Goal: Task Accomplishment & Management: Manage account settings

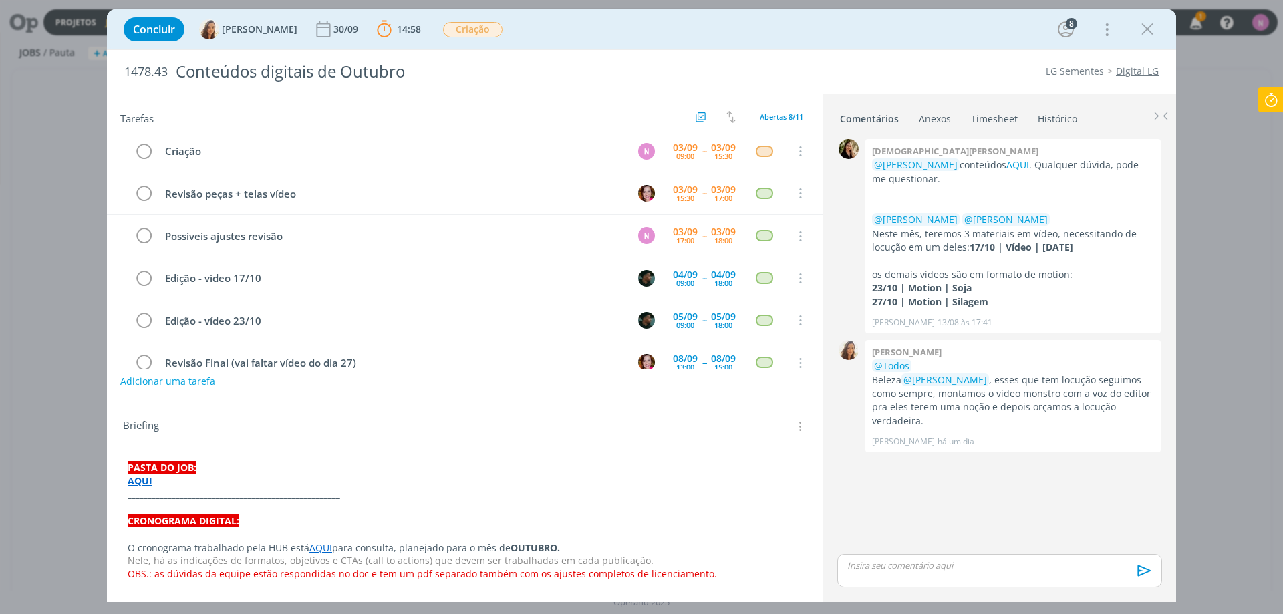
click at [1277, 102] on icon at bounding box center [1271, 100] width 24 height 26
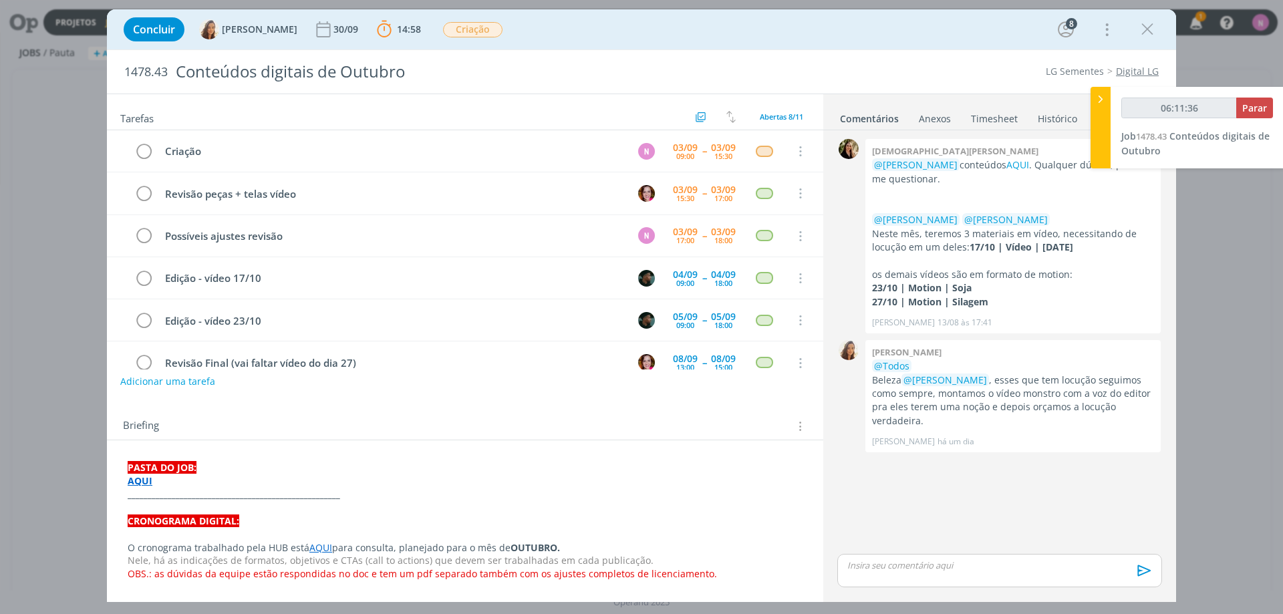
type input "06:11:37"
click at [1099, 93] on icon at bounding box center [1100, 99] width 13 height 14
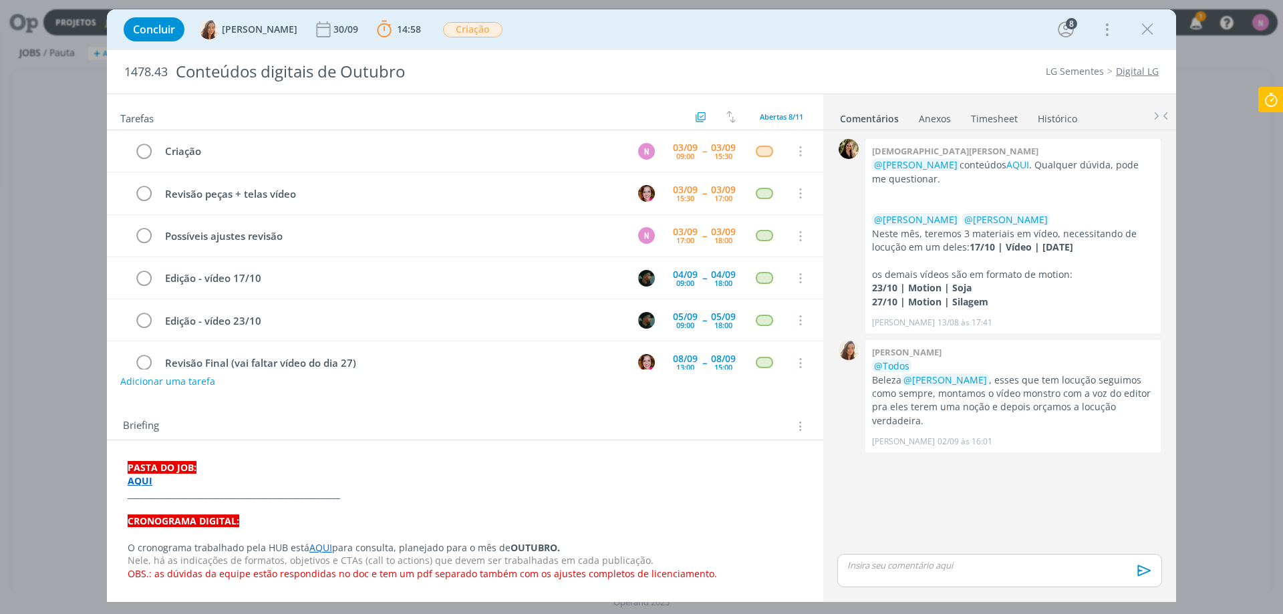
click at [1275, 100] on icon at bounding box center [1271, 100] width 24 height 26
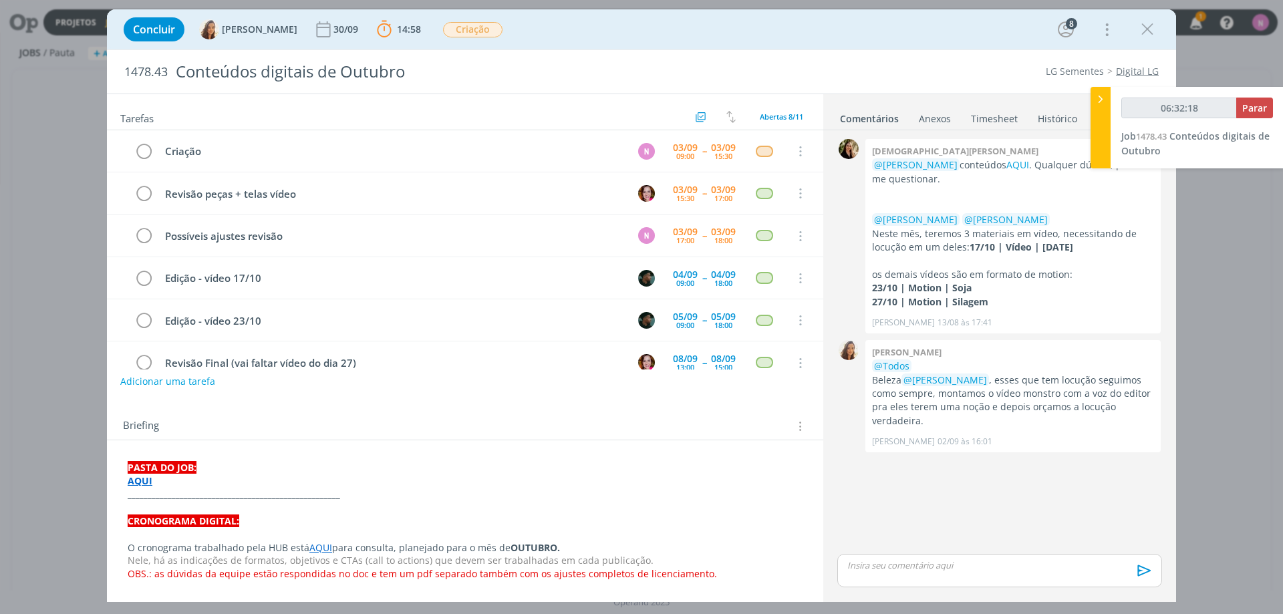
type input "06:32:19"
drag, startPoint x: 1254, startPoint y: 110, endPoint x: 1130, endPoint y: 144, distance: 128.9
click at [1253, 111] on span "Parar" at bounding box center [1255, 108] width 25 height 13
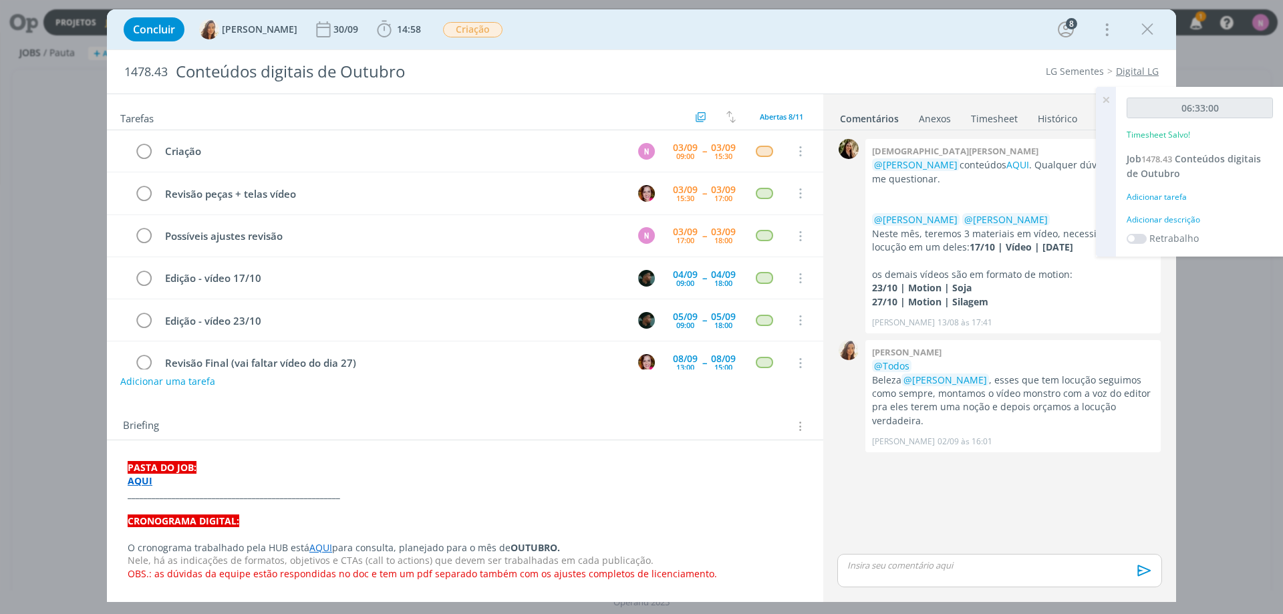
click at [1156, 220] on div "Adicionar descrição" at bounding box center [1200, 220] width 146 height 12
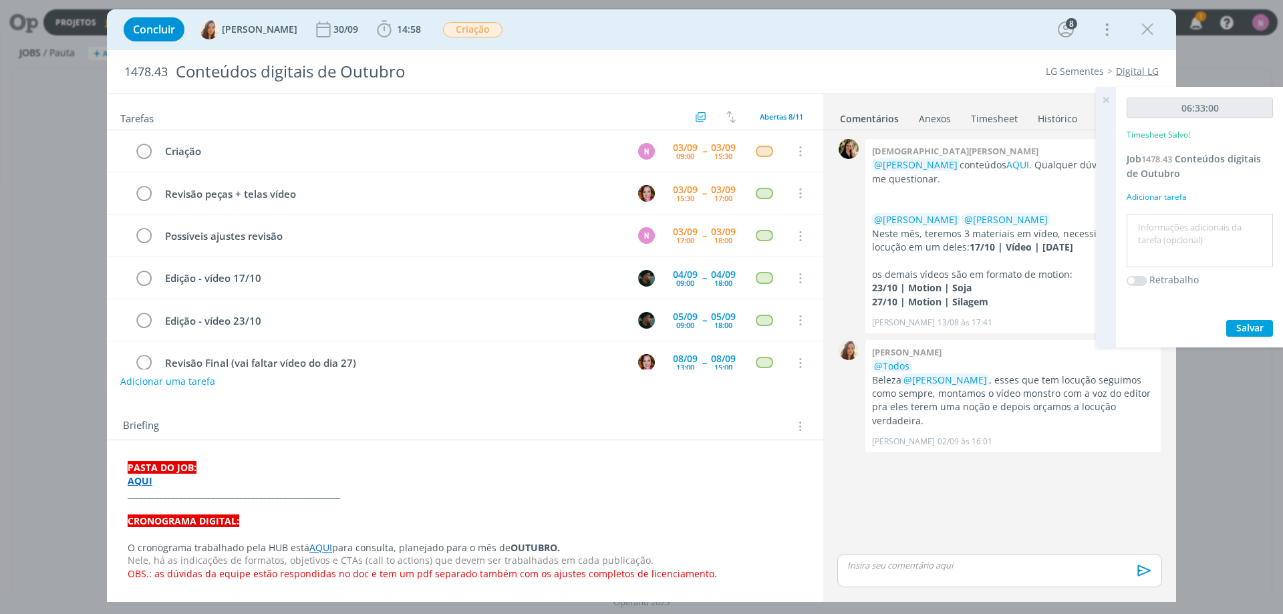
click at [1168, 236] on textarea at bounding box center [1200, 240] width 140 height 47
drag, startPoint x: 1176, startPoint y: 230, endPoint x: 1175, endPoint y: 237, distance: 7.4
click at [1175, 230] on textarea "layouts eapt" at bounding box center [1200, 240] width 140 height 47
type textarea "layouts e apt"
click at [1247, 331] on span "Salvar" at bounding box center [1250, 328] width 27 height 13
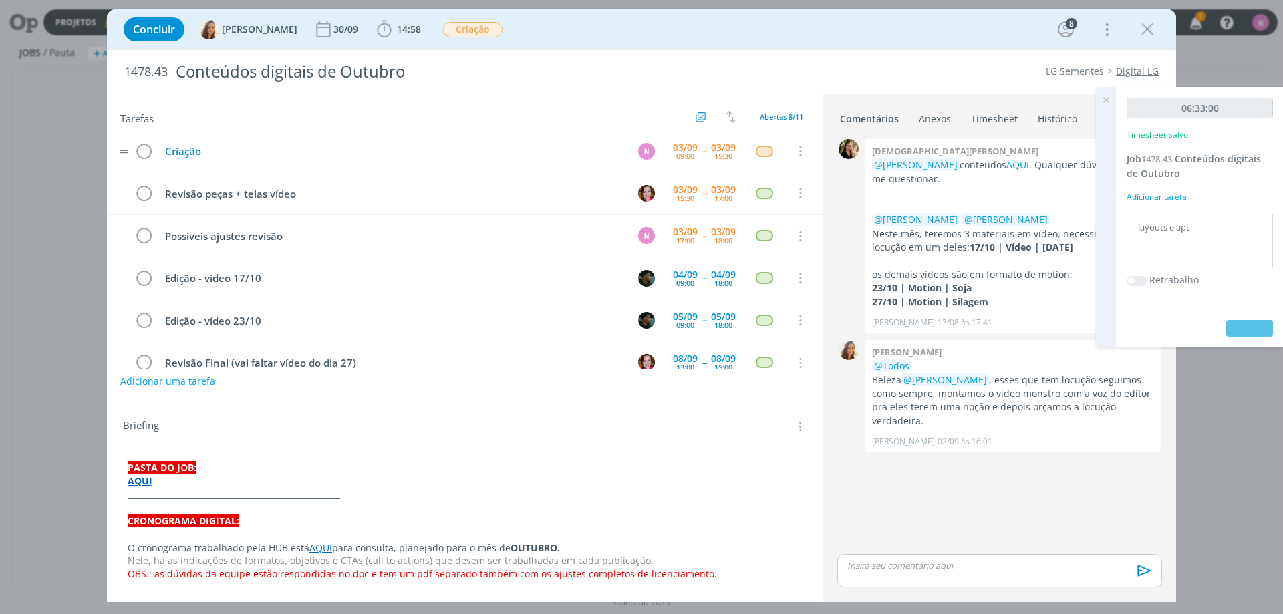
drag, startPoint x: 1107, startPoint y: 102, endPoint x: 350, endPoint y: 156, distance: 758.6
click at [1081, 104] on div "Projetos Jobs Produção [GEOGRAPHIC_DATA] Relatórios 1 Notificações Central de A…" at bounding box center [641, 307] width 1283 height 614
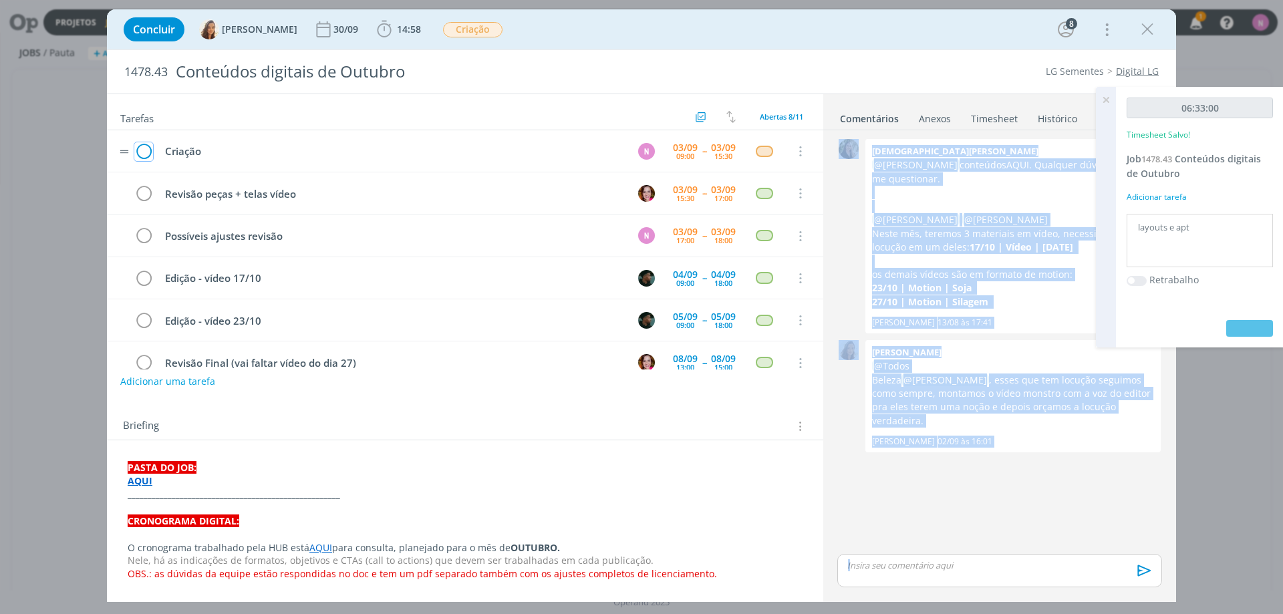
click at [141, 151] on icon "dialog" at bounding box center [143, 152] width 19 height 20
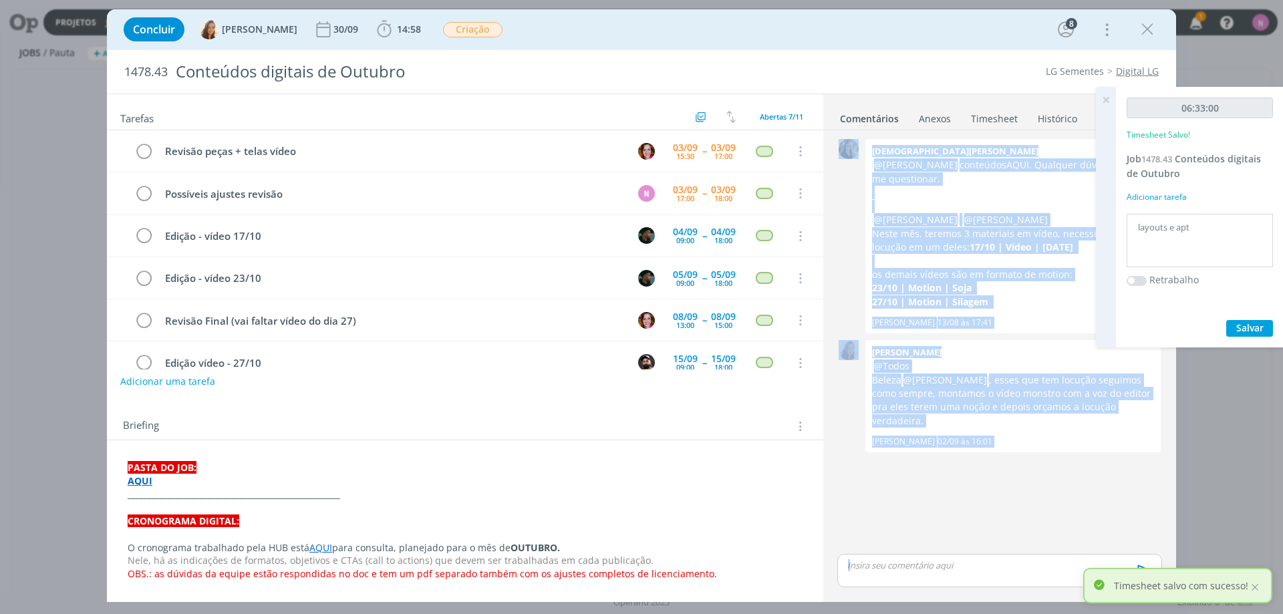
click at [904, 563] on p "dialog" at bounding box center [999, 565] width 303 height 12
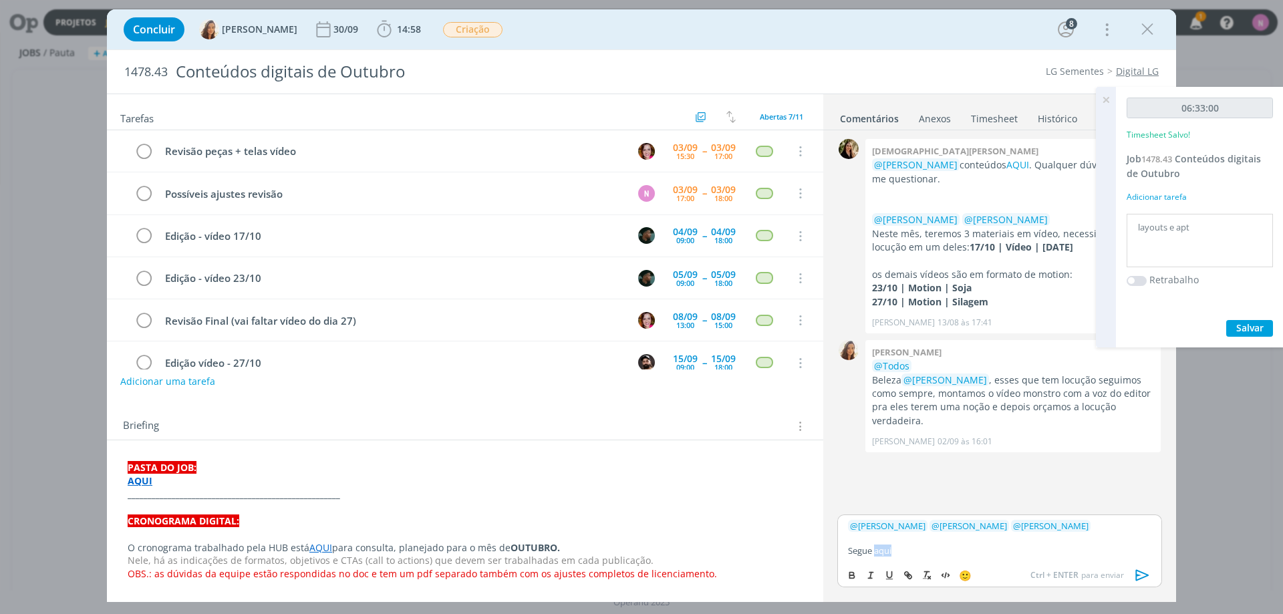
drag, startPoint x: 898, startPoint y: 550, endPoint x: 889, endPoint y: 567, distance: 19.4
click at [876, 546] on p "Segue aqui" at bounding box center [999, 551] width 303 height 12
click at [904, 573] on icon "dialog" at bounding box center [908, 575] width 11 height 11
paste input "[URL][DOMAIN_NAME]"
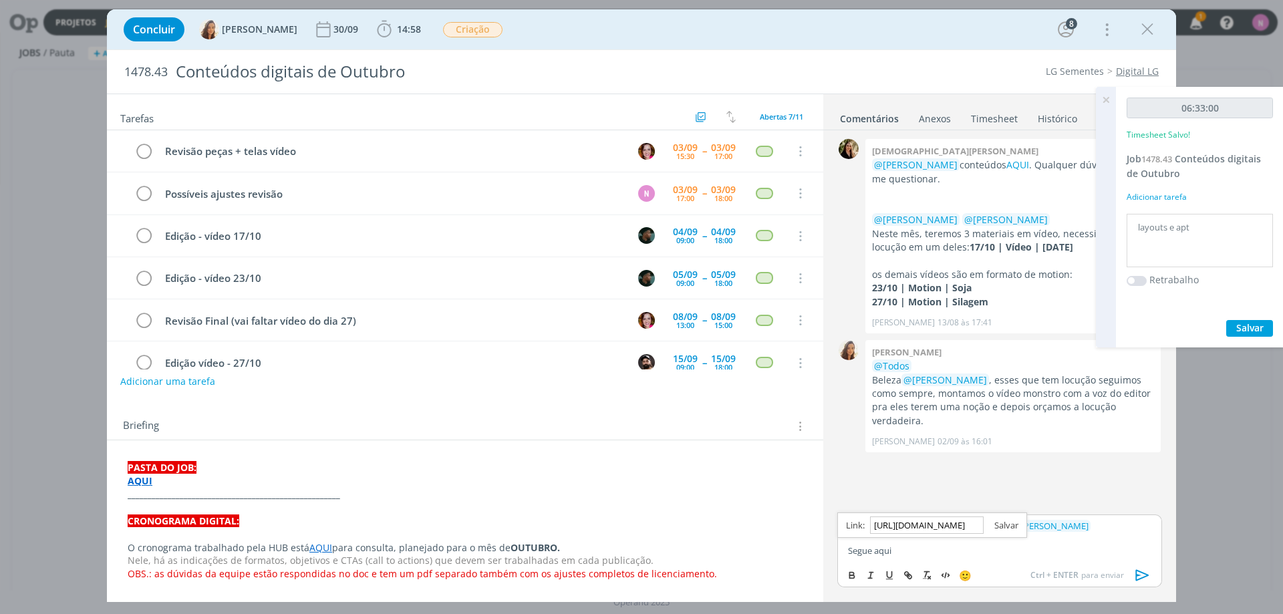
type input "[URL][DOMAIN_NAME]"
click at [993, 524] on link "dialog" at bounding box center [1001, 525] width 35 height 12
click at [934, 557] on div "﻿ @ [PERSON_NAME] ﻿ ﻿ @ [PERSON_NAME] ﻿ ﻿ @ [PERSON_NAME] ﻿ Segue aqui" at bounding box center [1000, 538] width 325 height 47
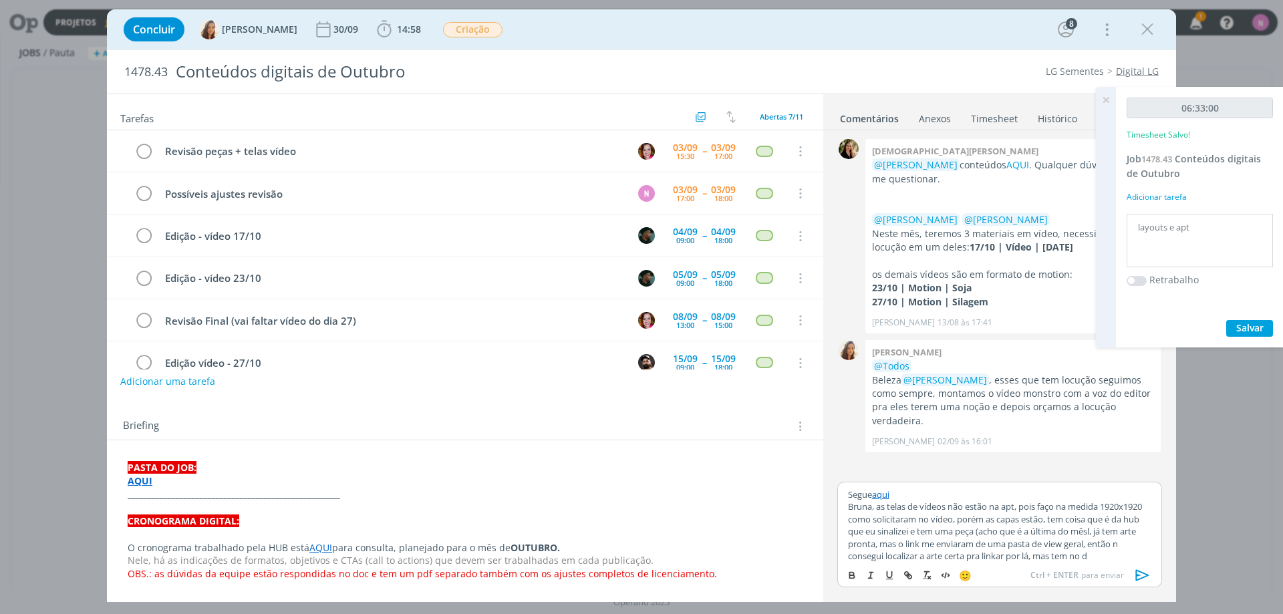
scroll to position [36, 0]
click at [1137, 569] on icon "dialog" at bounding box center [1143, 575] width 20 height 20
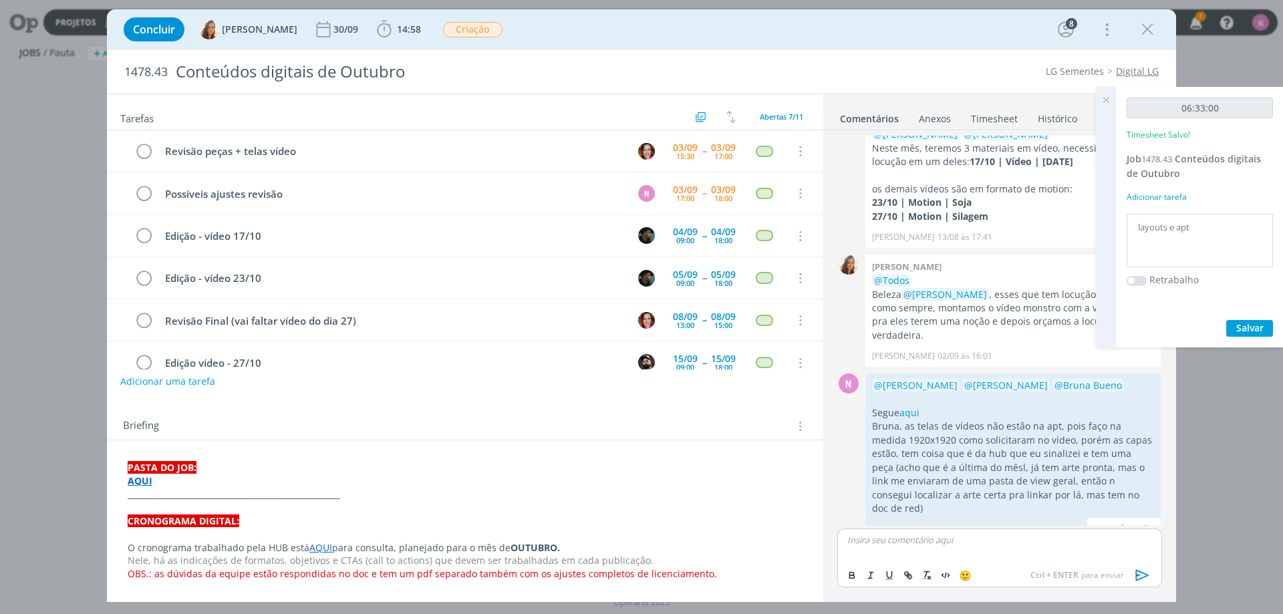
scroll to position [89, 0]
click at [1106, 97] on icon at bounding box center [1106, 100] width 24 height 26
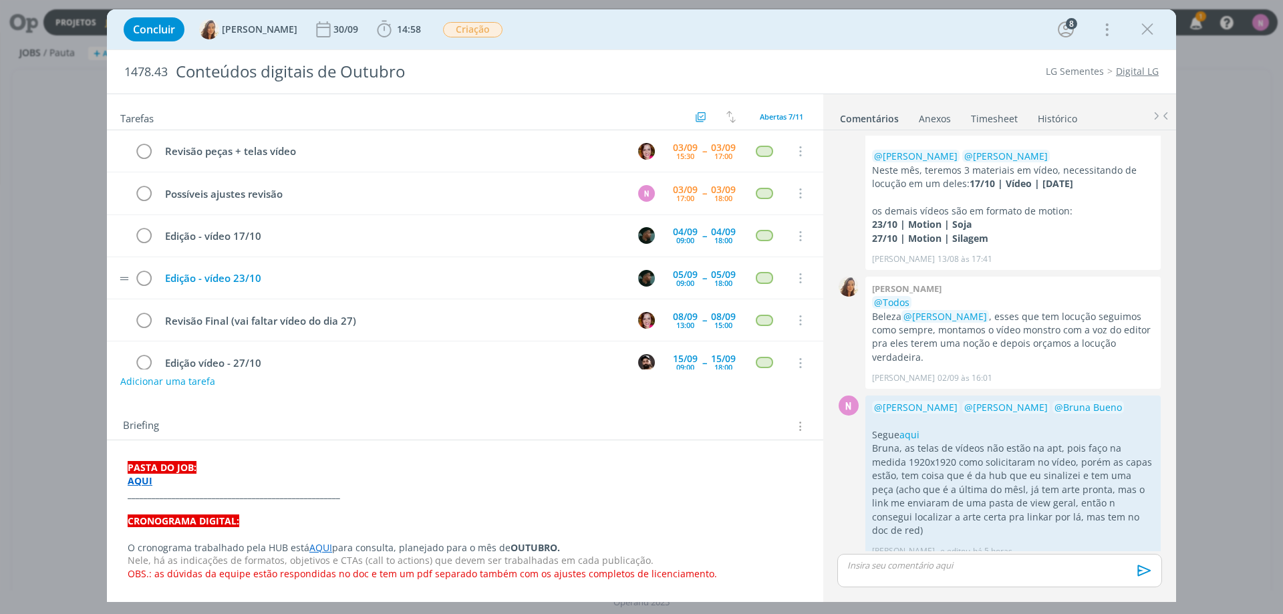
drag, startPoint x: 1142, startPoint y: 33, endPoint x: 447, endPoint y: 279, distance: 738.2
click at [1102, 46] on div "Concluir [PERSON_NAME] [DATE] 14:58 Iniciar Apontar Data * [DATE] Horas * 00:00…" at bounding box center [641, 29] width 1069 height 40
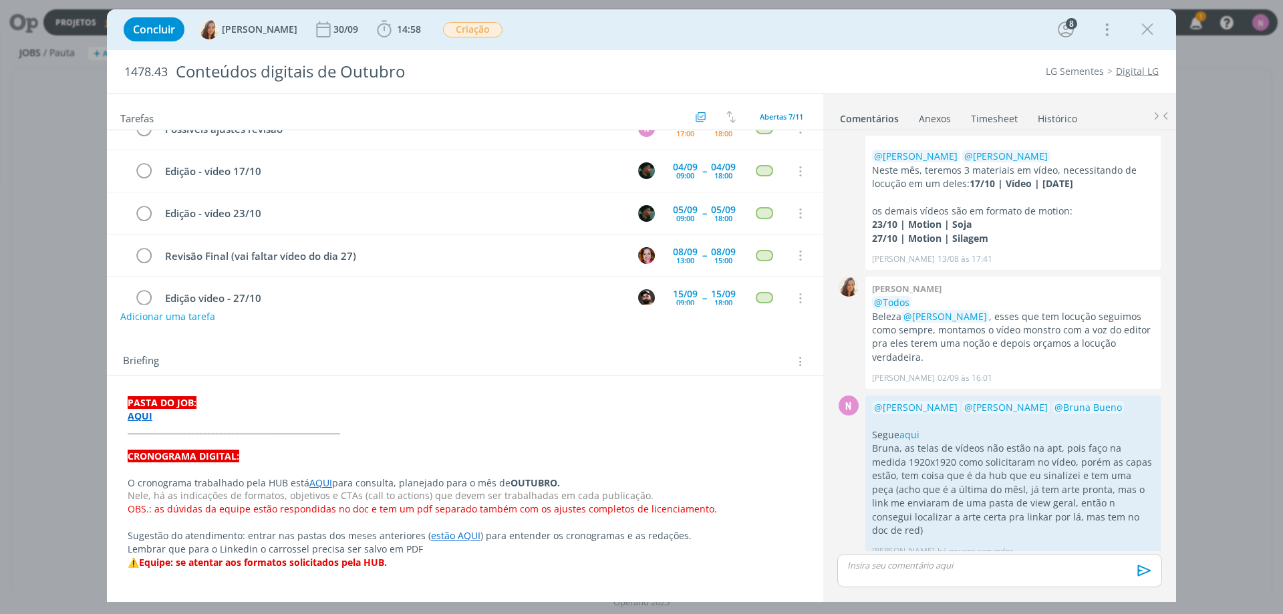
scroll to position [0, 0]
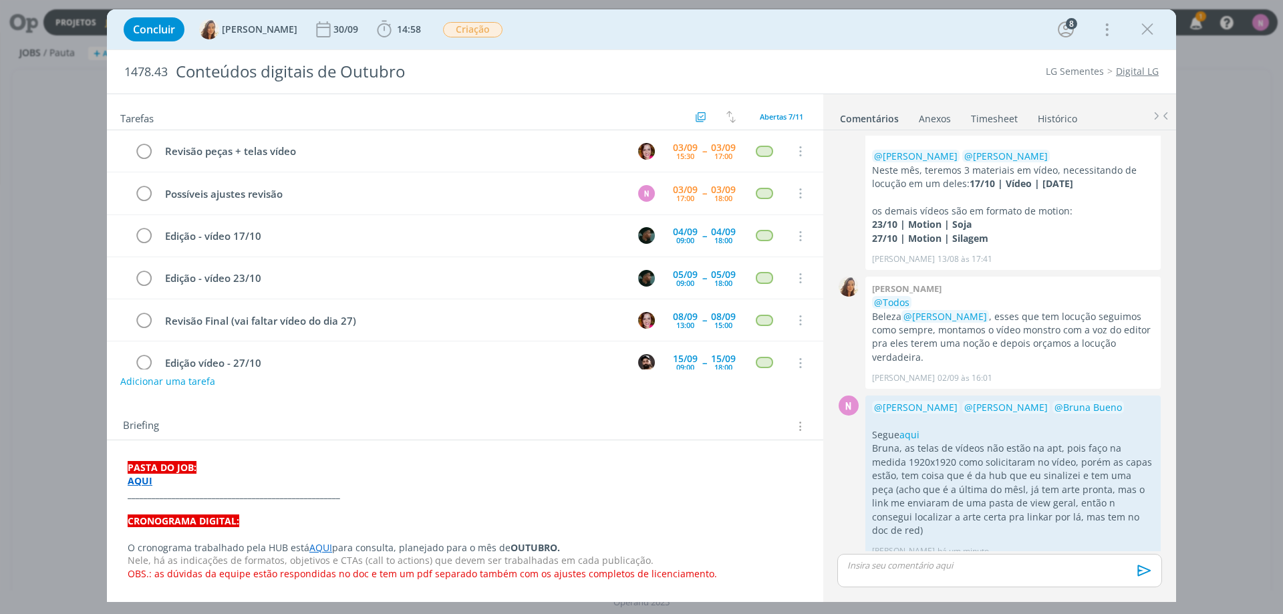
click at [987, 116] on link "Timesheet" at bounding box center [995, 115] width 48 height 19
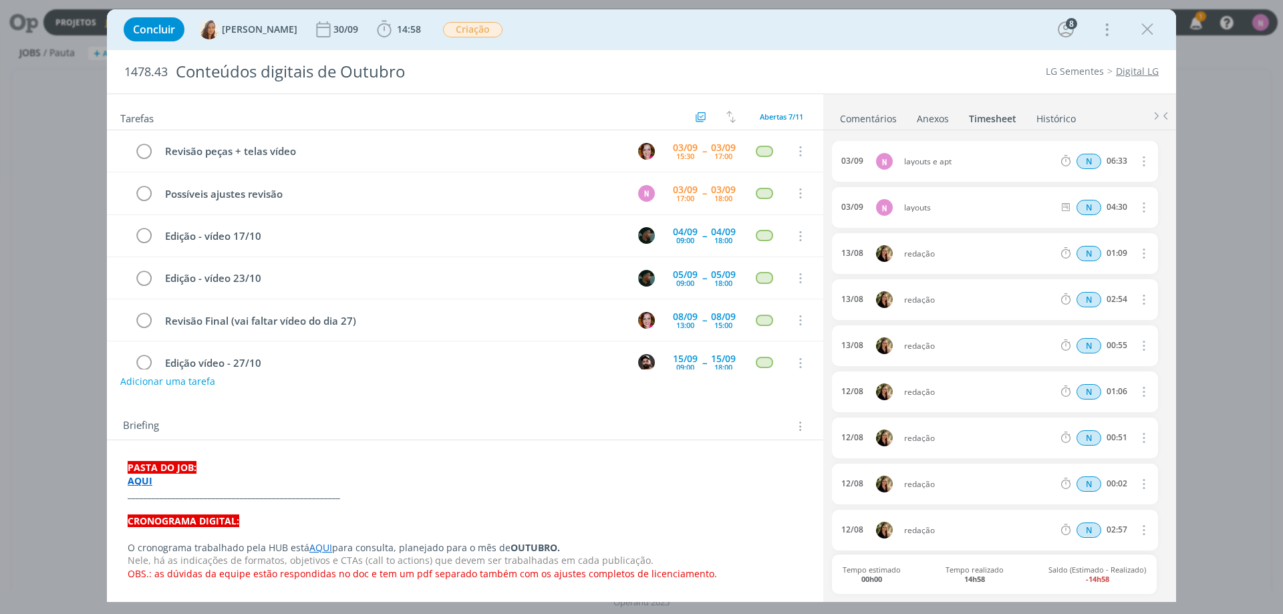
click at [1137, 158] on icon "dialog" at bounding box center [1143, 161] width 15 height 16
click at [1083, 209] on link "Editar" at bounding box center [1106, 206] width 106 height 21
click at [1114, 164] on input "06:33" at bounding box center [1117, 161] width 29 height 15
drag, startPoint x: 1113, startPoint y: 157, endPoint x: 1135, endPoint y: 152, distance: 22.5
click at [1135, 152] on div "[DATE] 16:21 layouts e apt Selecione a tarefa N 06:33" at bounding box center [995, 161] width 326 height 41
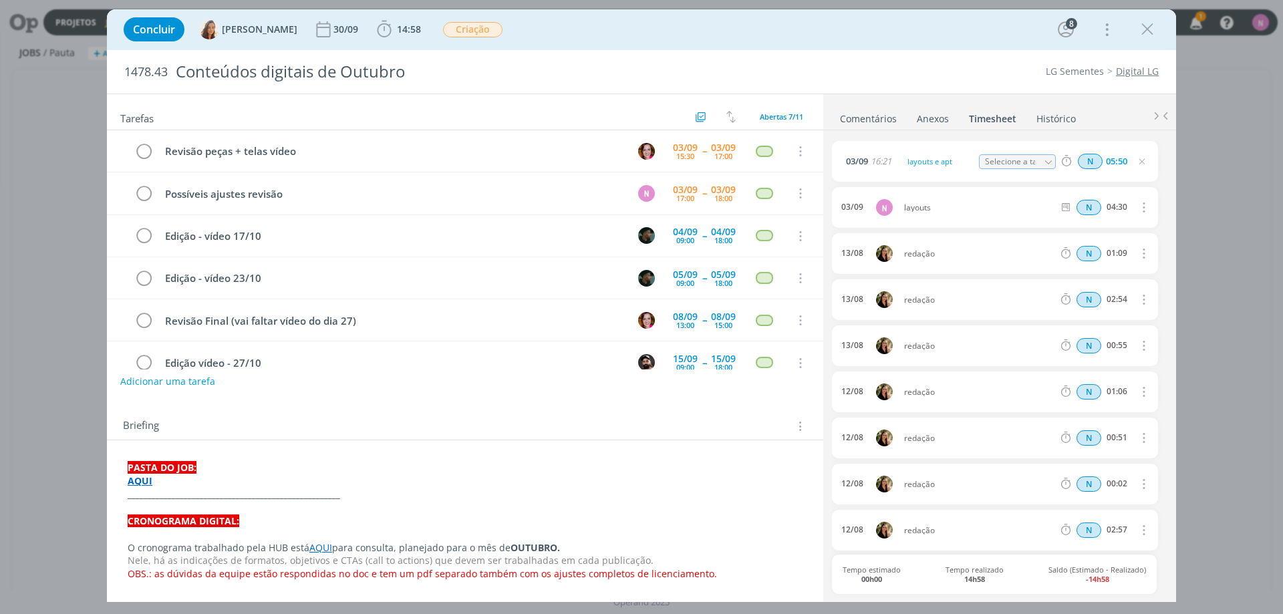
type input "05:50"
click at [1047, 166] on icon "dialog" at bounding box center [1048, 162] width 9 height 9
click at [1044, 160] on icon "dialog" at bounding box center [1048, 162] width 9 height 9
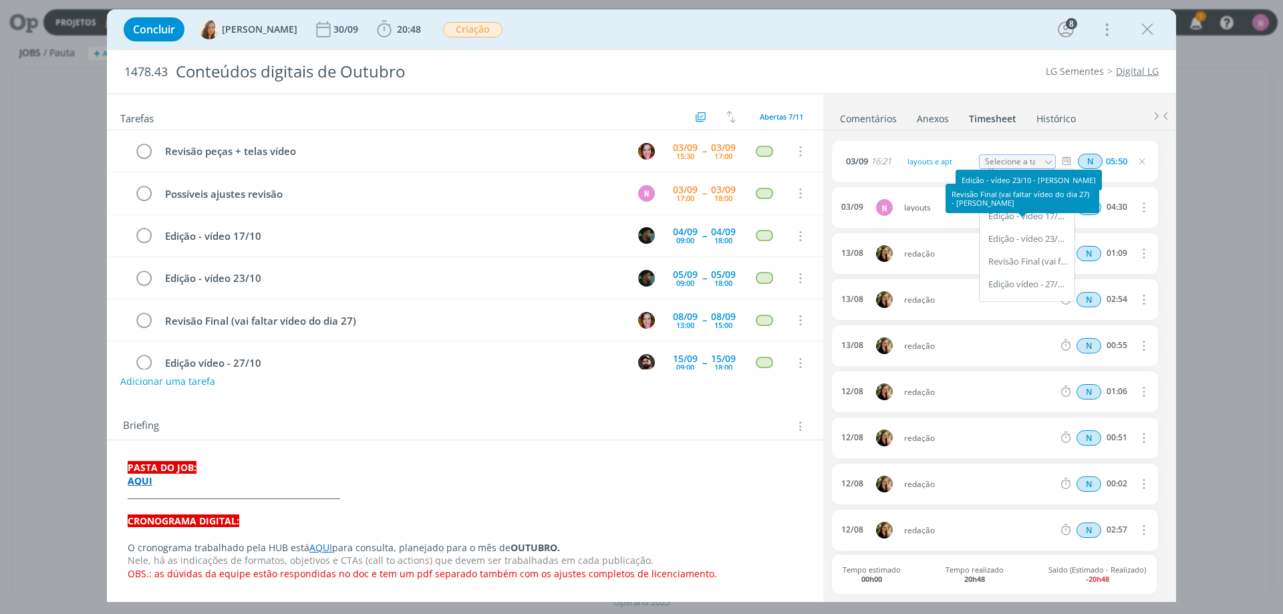
scroll to position [166, 0]
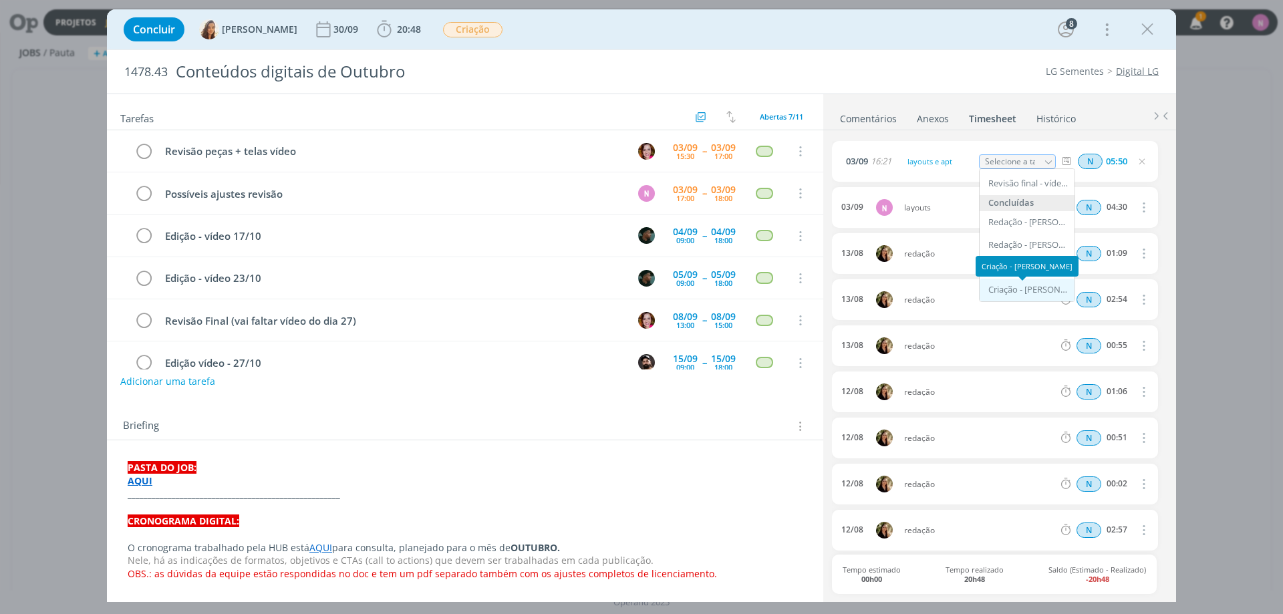
click at [1033, 289] on div "Criação - [PERSON_NAME]" at bounding box center [1029, 290] width 80 height 11
type input "Criação"
click at [885, 118] on link "Comentários" at bounding box center [869, 115] width 58 height 19
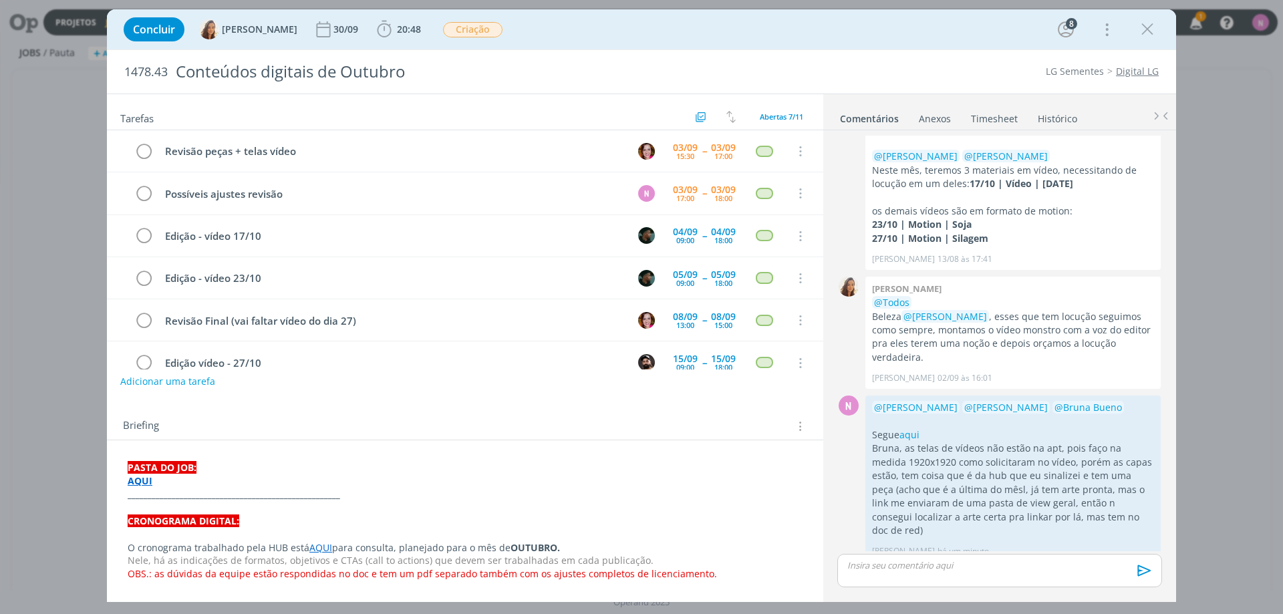
drag, startPoint x: 1001, startPoint y: 114, endPoint x: 959, endPoint y: 121, distance: 42.7
click at [999, 114] on link "Timesheet" at bounding box center [995, 115] width 48 height 19
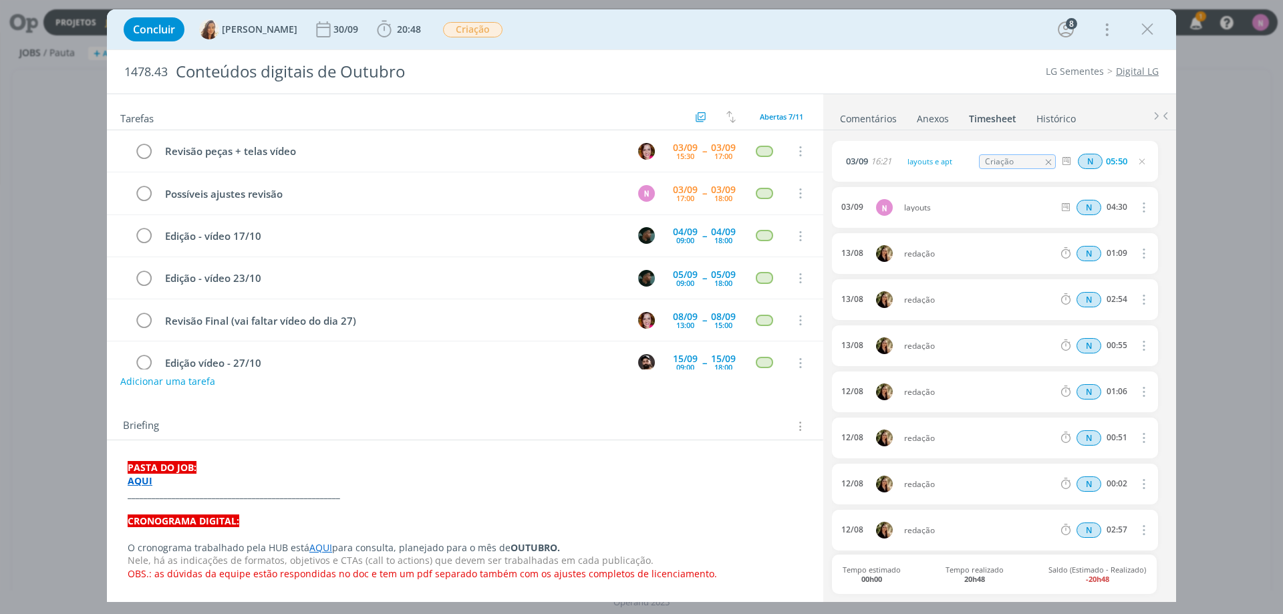
click at [872, 128] on ul "Comentários Anexos 0 Timesheet Histórico" at bounding box center [999, 112] width 353 height 36
click at [871, 120] on link "Comentários" at bounding box center [869, 115] width 58 height 19
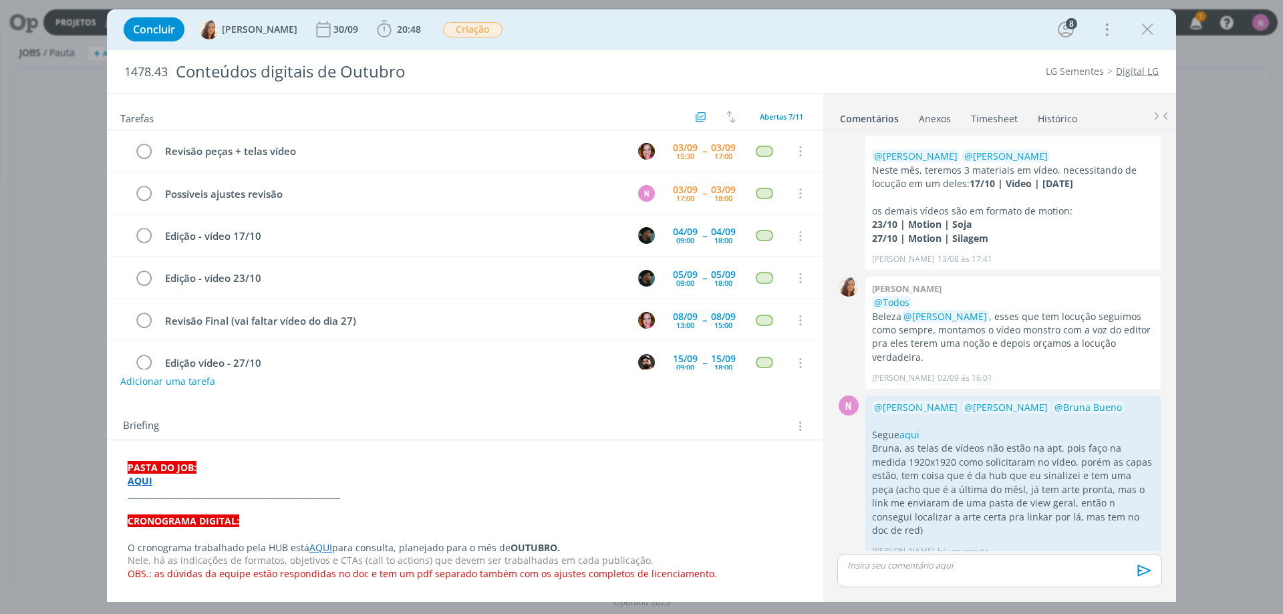
click at [1000, 114] on link "Timesheet" at bounding box center [995, 115] width 48 height 19
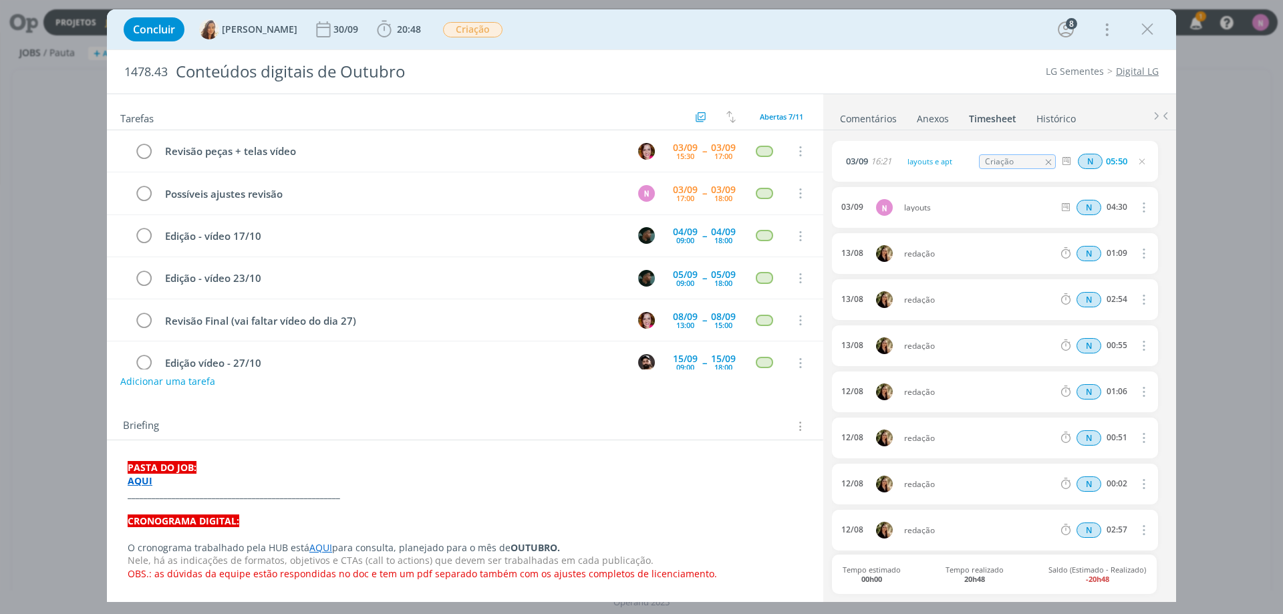
click at [856, 116] on link "Comentários" at bounding box center [869, 115] width 58 height 19
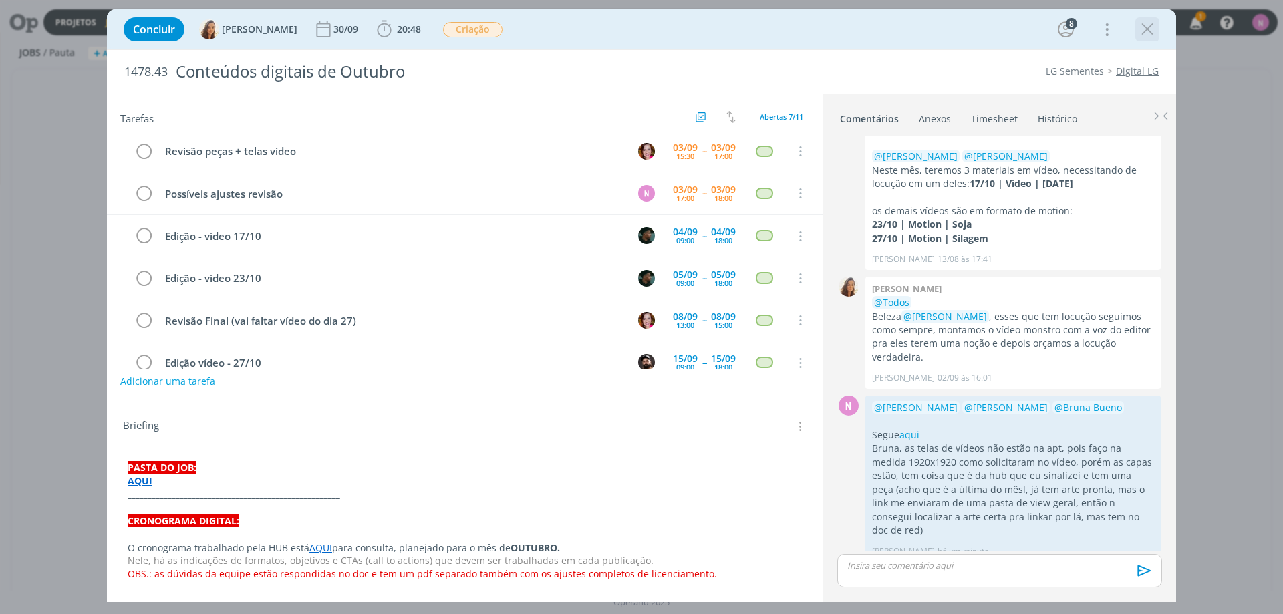
click at [1146, 27] on icon "dialog" at bounding box center [1148, 29] width 20 height 20
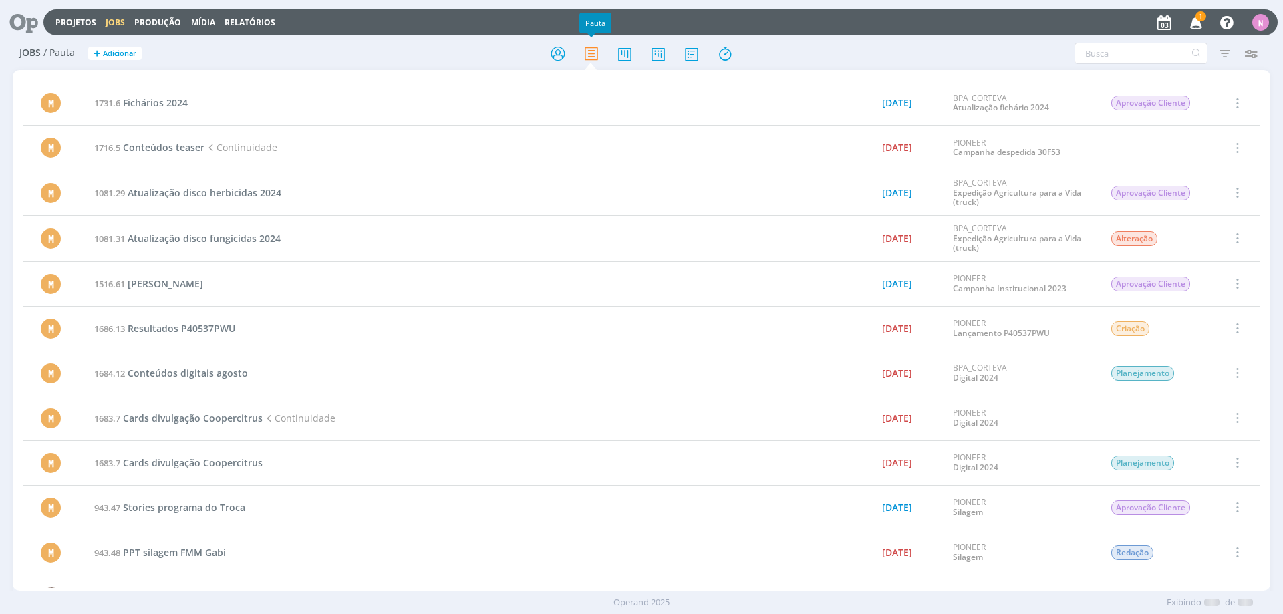
click at [560, 55] on icon at bounding box center [558, 54] width 24 height 26
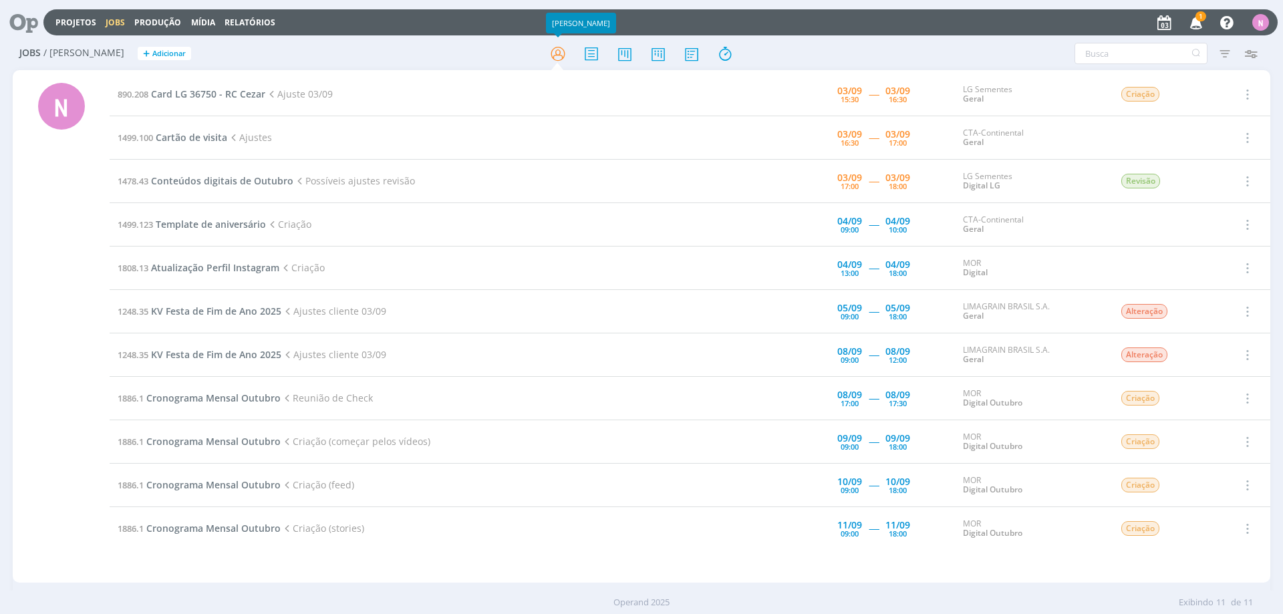
click at [546, 41] on link at bounding box center [558, 53] width 24 height 24
click at [233, 92] on span "Card LG 36750 - RC Cezar" at bounding box center [208, 94] width 114 height 13
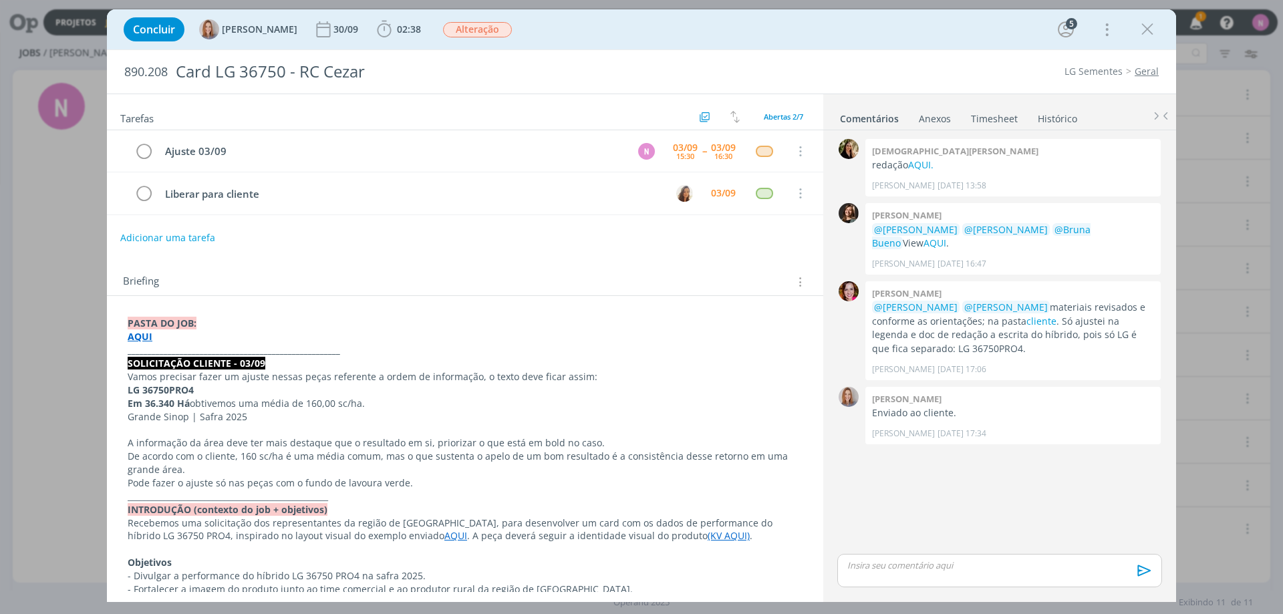
click at [144, 332] on strong "AQUI" at bounding box center [140, 336] width 25 height 13
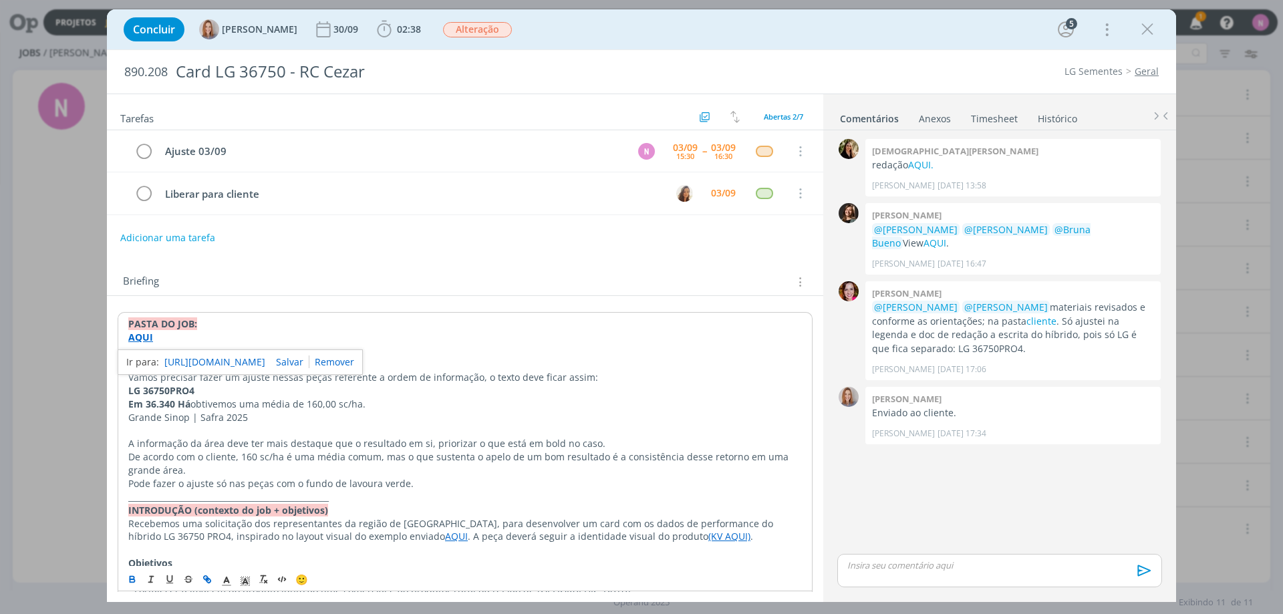
click at [176, 357] on link "[URL][DOMAIN_NAME]" at bounding box center [214, 362] width 101 height 17
click at [402, 27] on span "02:38" at bounding box center [409, 29] width 24 height 13
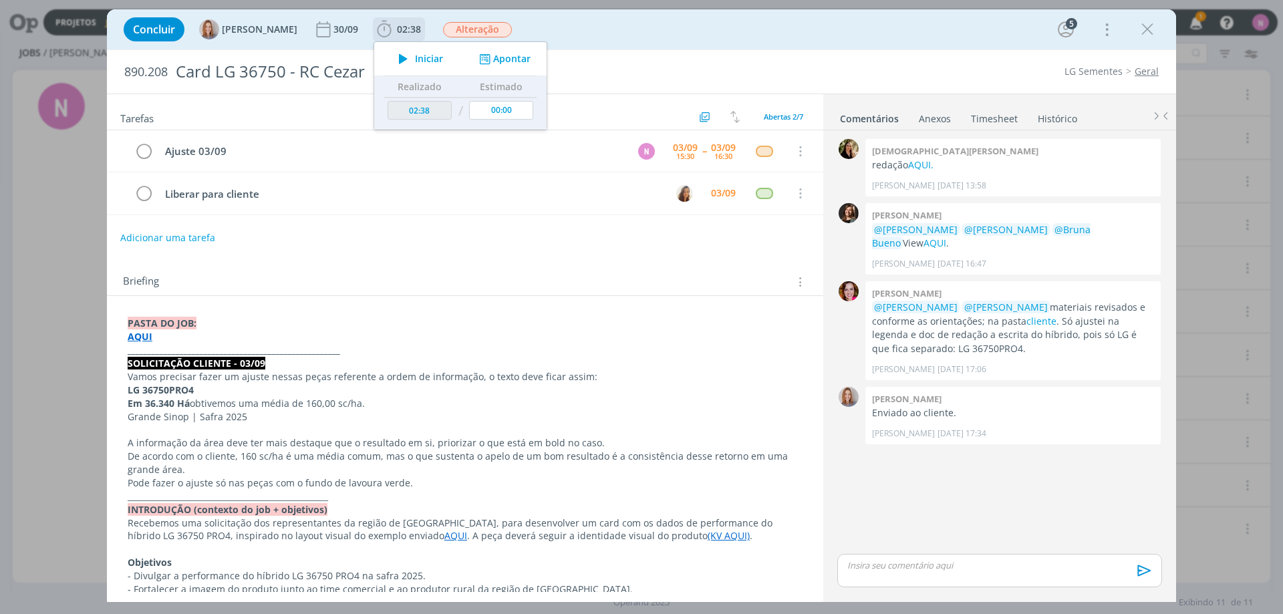
click at [508, 52] on button "Apontar" at bounding box center [503, 59] width 55 height 14
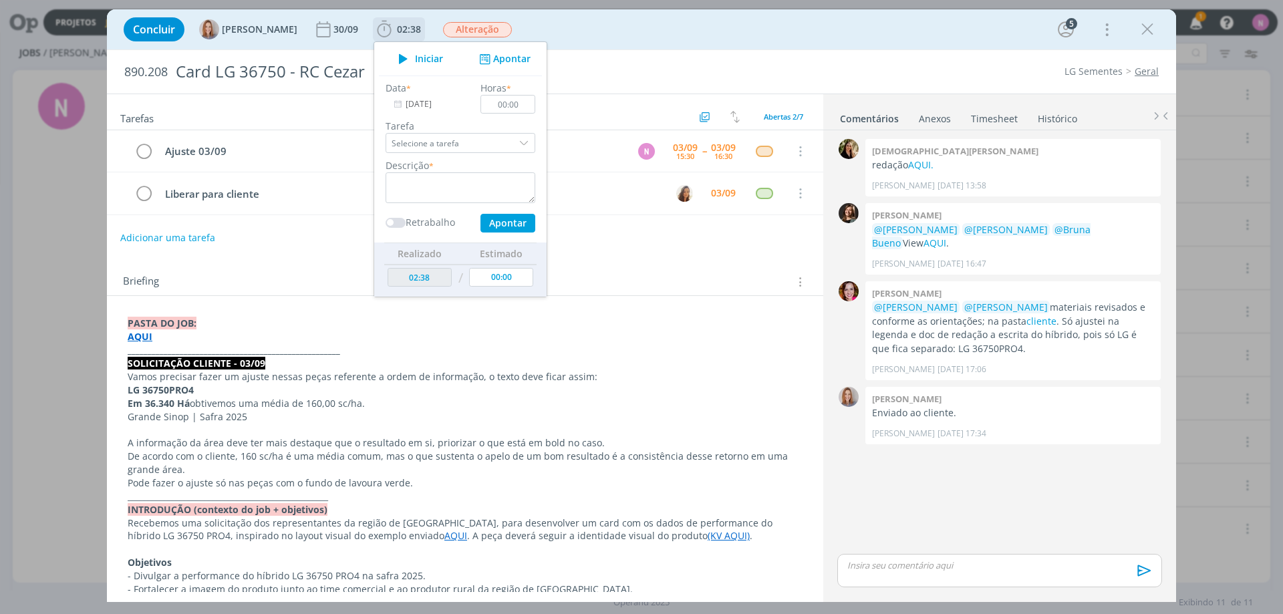
click at [507, 52] on button "Apontar" at bounding box center [503, 59] width 55 height 14
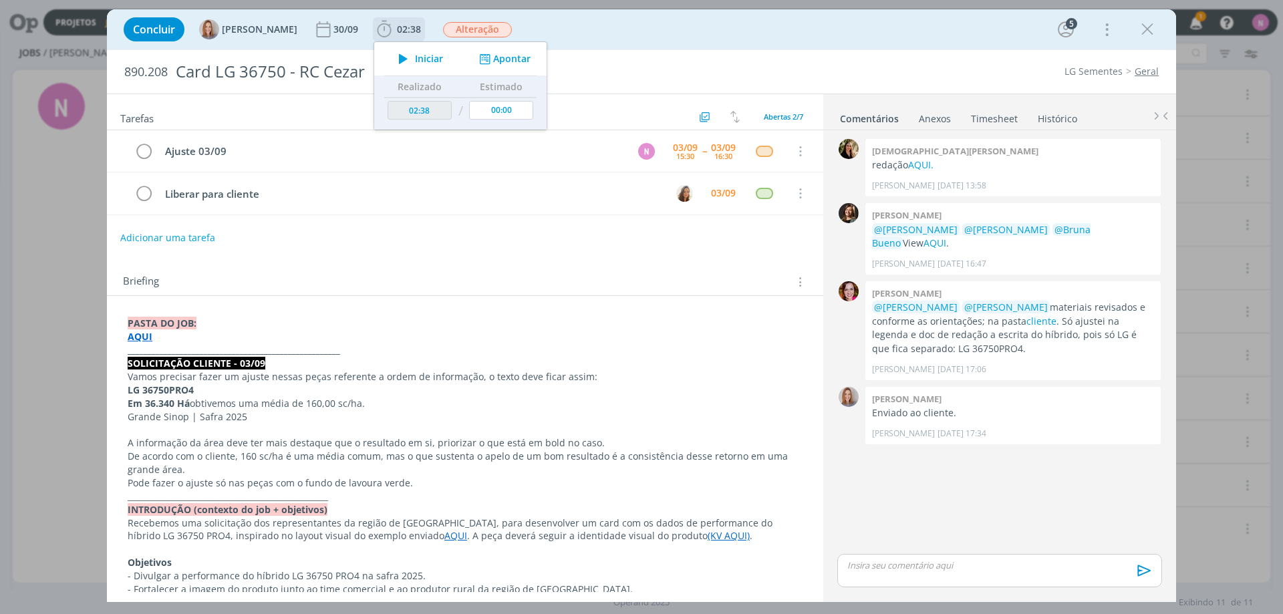
click at [414, 57] on icon "dialog" at bounding box center [403, 58] width 23 height 17
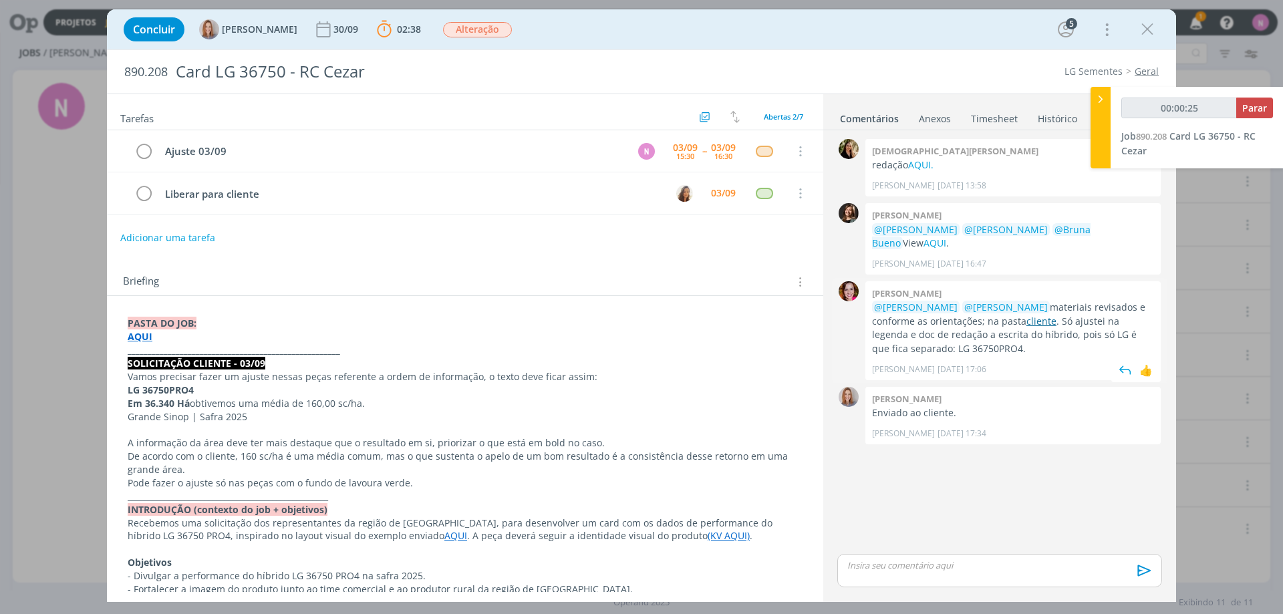
click at [1027, 320] on link "cliente" at bounding box center [1042, 321] width 30 height 13
click at [1145, 27] on icon "dialog" at bounding box center [1148, 29] width 20 height 20
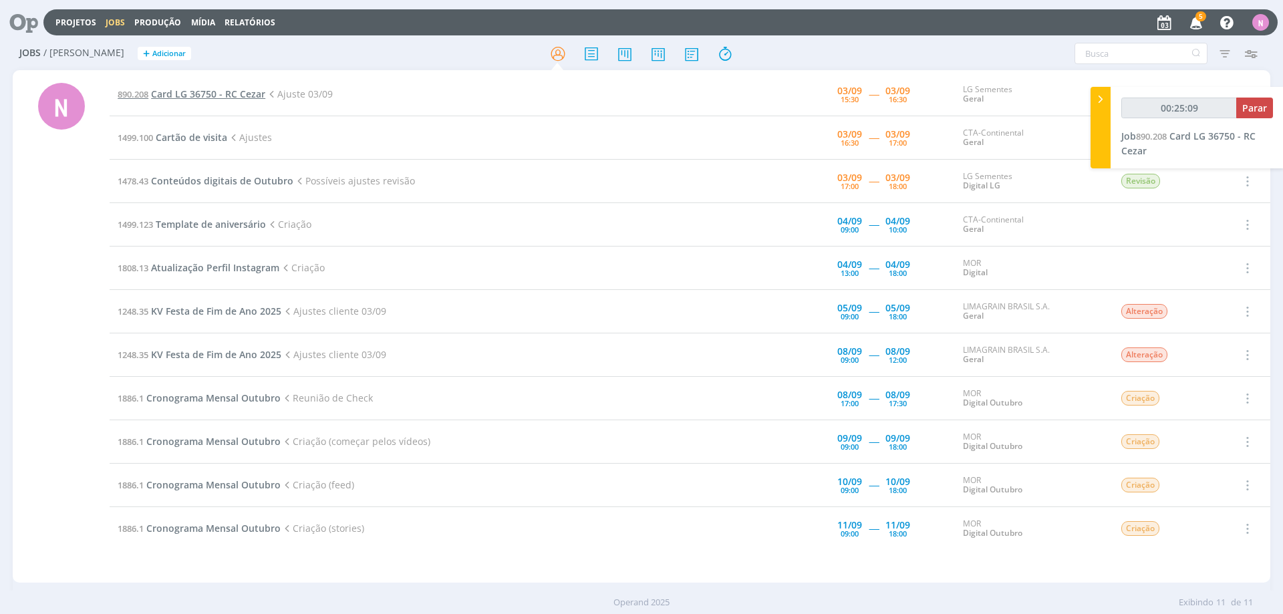
click at [189, 96] on span "Card LG 36750 - RC Cezar" at bounding box center [208, 94] width 114 height 13
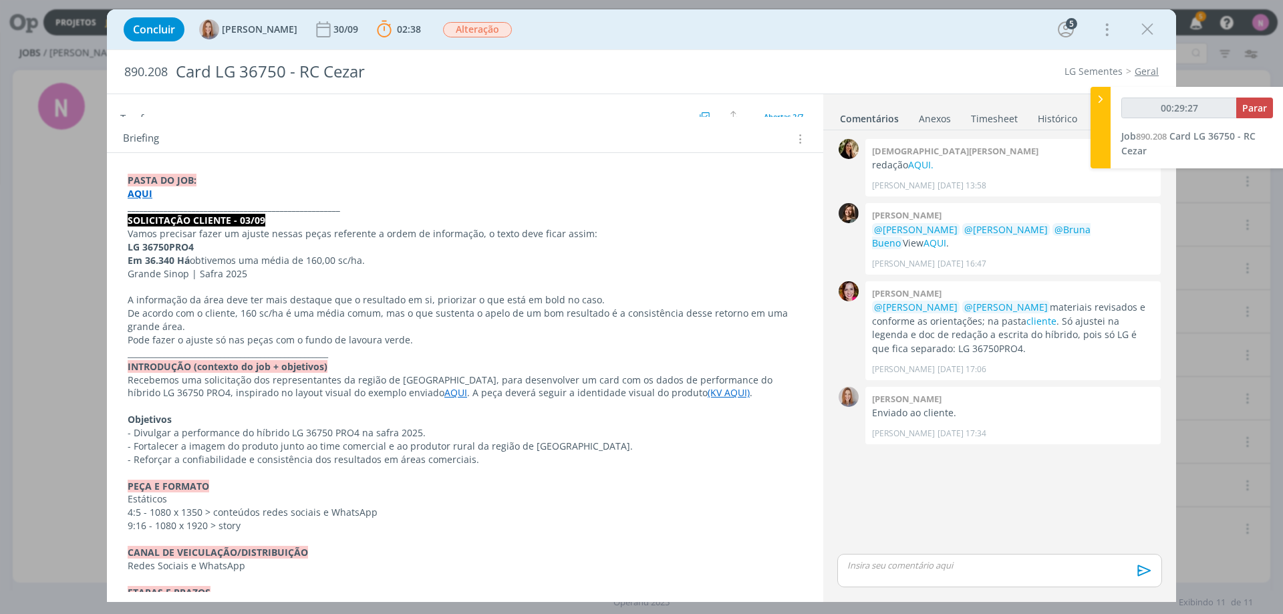
scroll to position [201, 0]
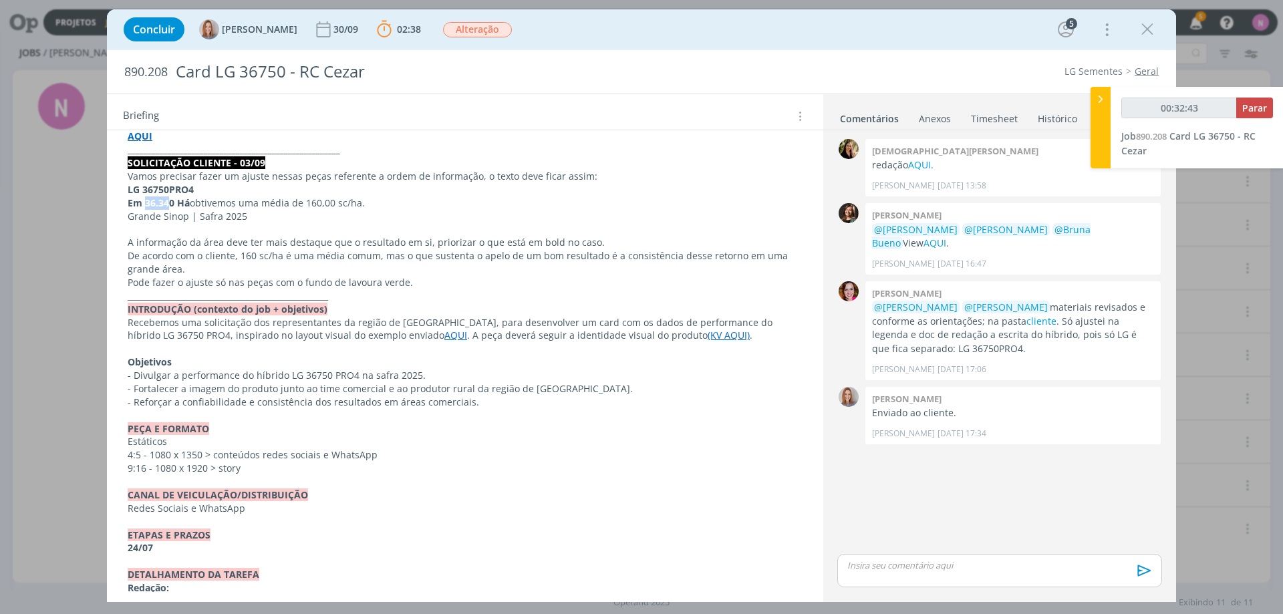
drag, startPoint x: 144, startPoint y: 202, endPoint x: 171, endPoint y: 201, distance: 26.7
click at [171, 201] on strong "Em 36.340 Há" at bounding box center [159, 203] width 62 height 13
click at [160, 203] on strong "Em 36.340 Há" at bounding box center [159, 203] width 62 height 13
drag, startPoint x: 144, startPoint y: 201, endPoint x: 172, endPoint y: 208, distance: 29.0
click at [172, 208] on strong "Em 36.340 Há" at bounding box center [159, 203] width 62 height 13
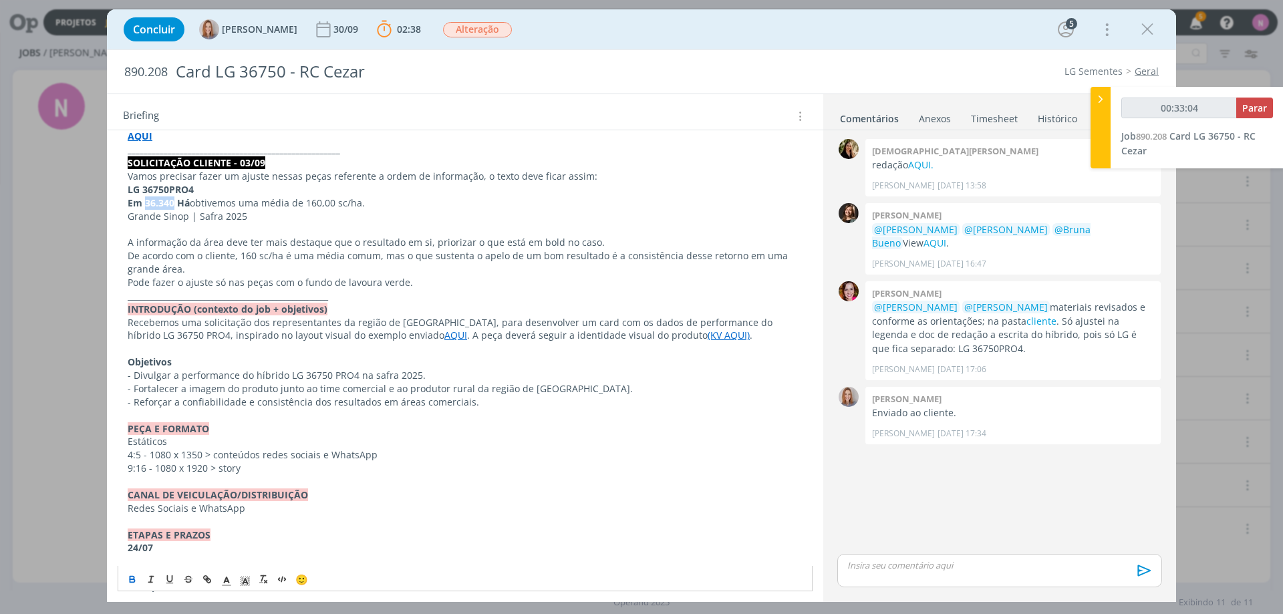
copy strong "36.340"
type input "00:37:05"
click at [1244, 104] on span "Parar" at bounding box center [1255, 108] width 25 height 13
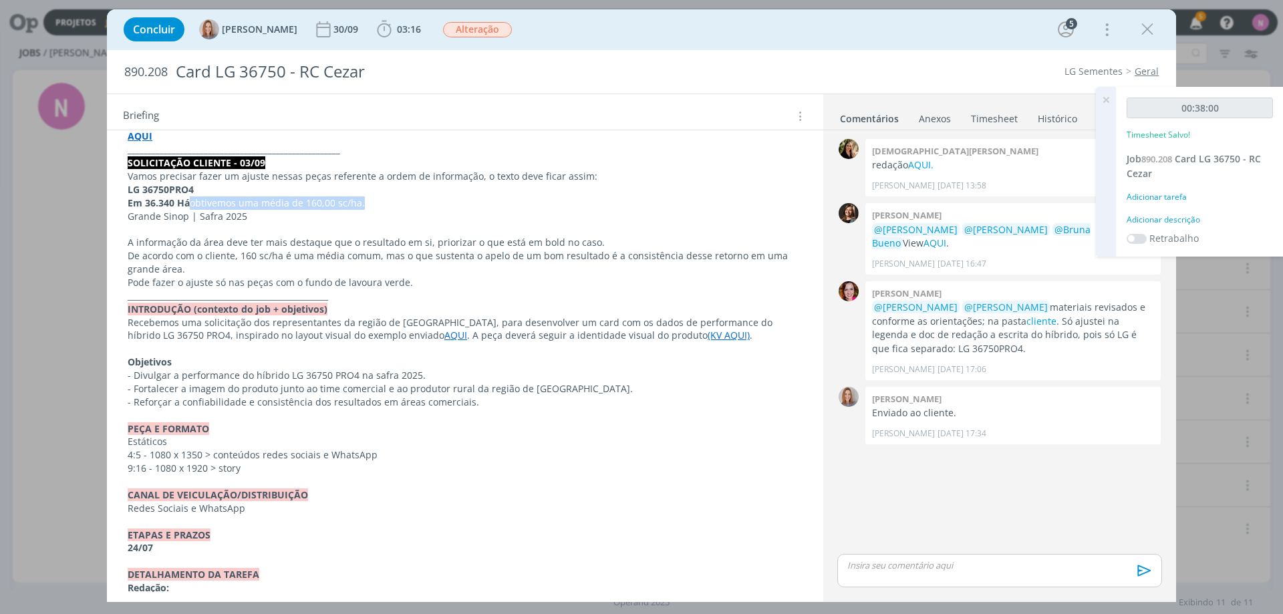
drag, startPoint x: 193, startPoint y: 205, endPoint x: 363, endPoint y: 207, distance: 169.8
click at [363, 207] on p "Em 36.340 Há obtivemos uma média de 160,00 sc/ha." at bounding box center [465, 203] width 675 height 13
copy span "obtivemos uma média de 160,00 sc/ha."
click at [925, 569] on p "dialog" at bounding box center [999, 565] width 303 height 12
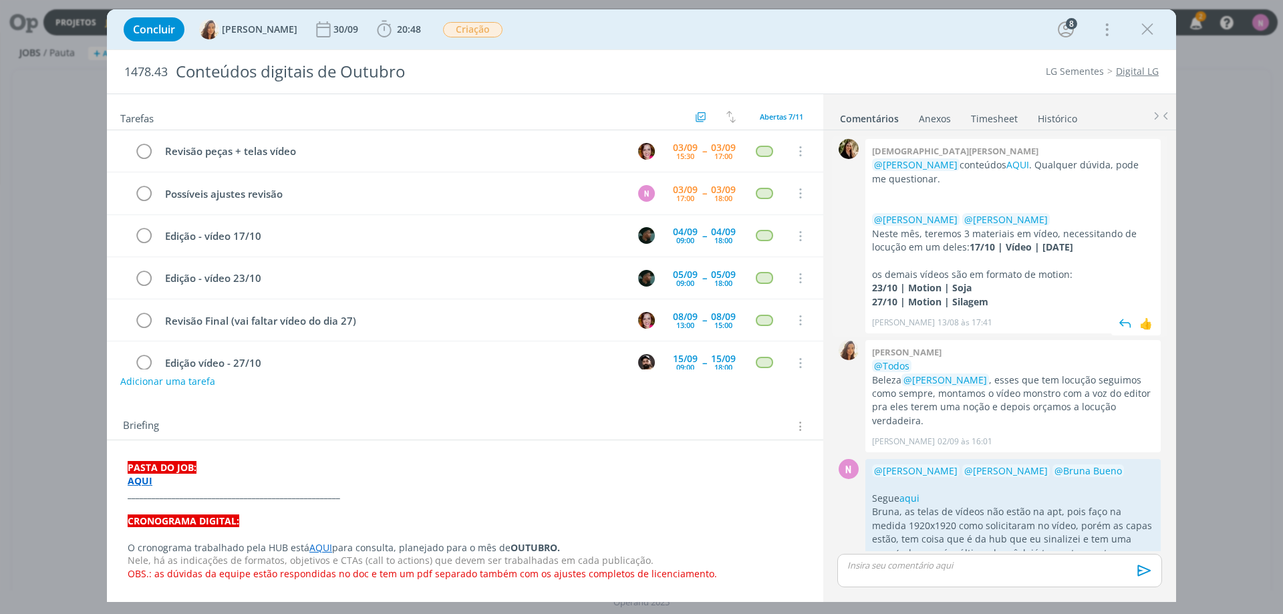
scroll to position [63, 0]
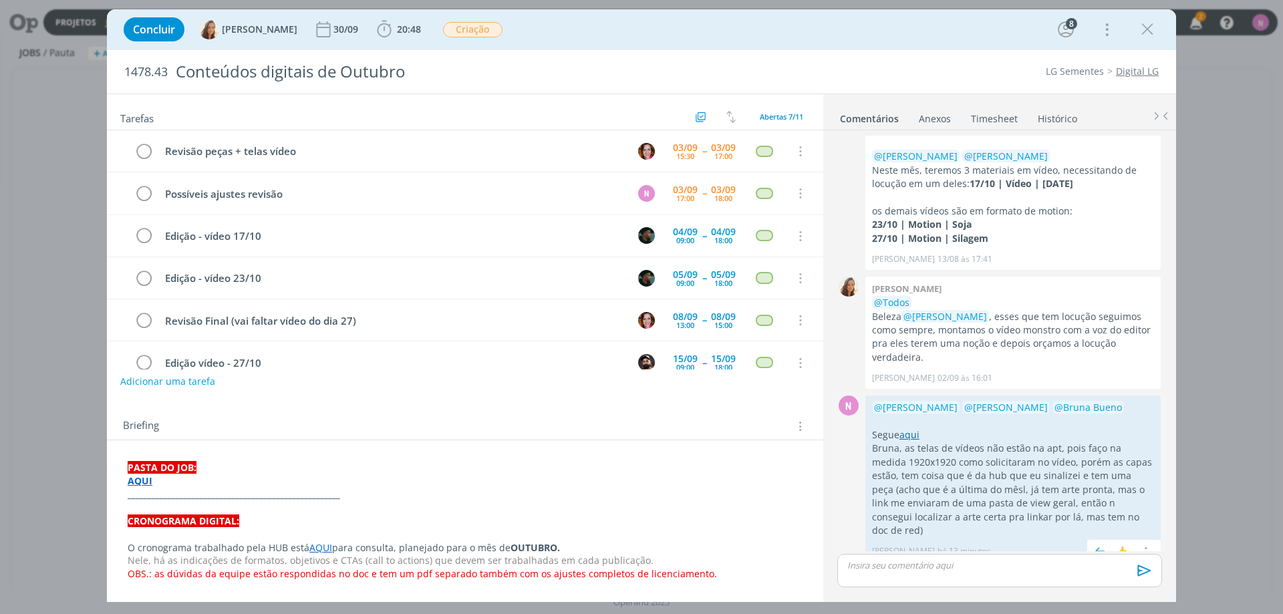
click at [916, 434] on link "aqui" at bounding box center [910, 434] width 20 height 13
